Goal: Task Accomplishment & Management: Manage account settings

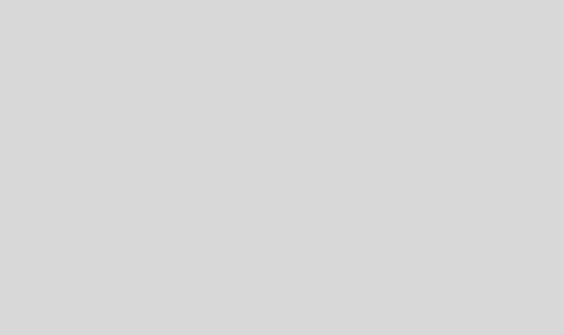
select select "es"
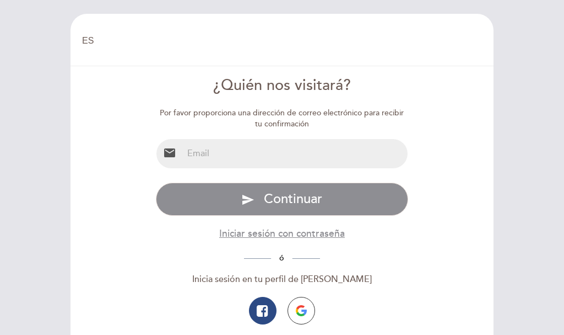
click at [244, 152] on input "email" at bounding box center [295, 153] width 225 height 29
type input "[EMAIL_ADDRESS][DOMAIN_NAME]"
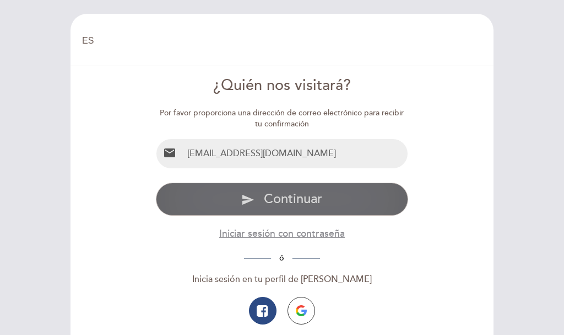
click at [256, 200] on button "send Continuar" at bounding box center [282, 198] width 253 height 33
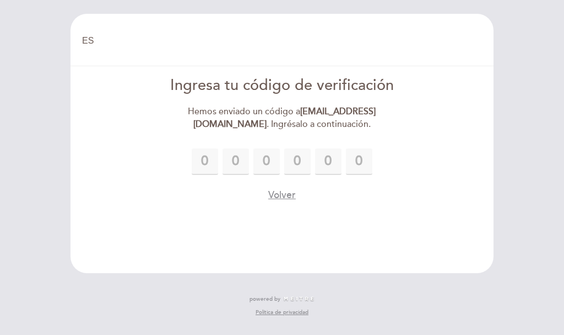
type input "3"
type input "7"
type input "1"
type input "2"
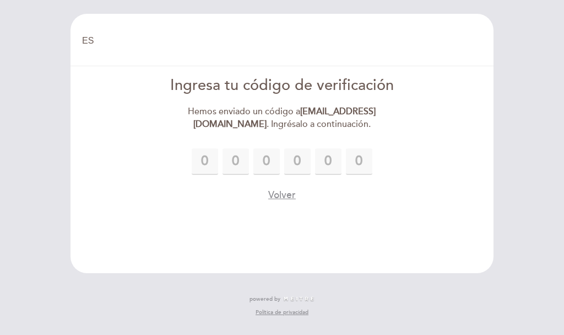
type input "7"
